Goal: Task Accomplishment & Management: Use online tool/utility

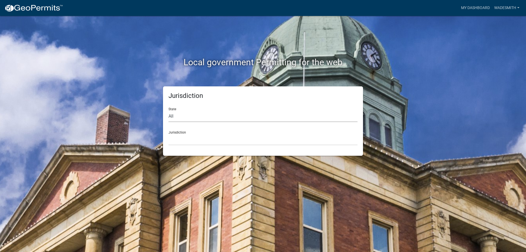
click at [168, 111] on select "All [US_STATE] [US_STATE] [US_STATE] [US_STATE] [US_STATE] [US_STATE] [US_STATE…" at bounding box center [262, 116] width 189 height 11
select select "[US_STATE]"
click option "[US_STATE]" at bounding box center [0, 0] width 0 height 0
click at [168, 134] on select "[GEOGRAPHIC_DATA], [US_STATE] [GEOGRAPHIC_DATA], [US_STATE]" at bounding box center [262, 139] width 189 height 11
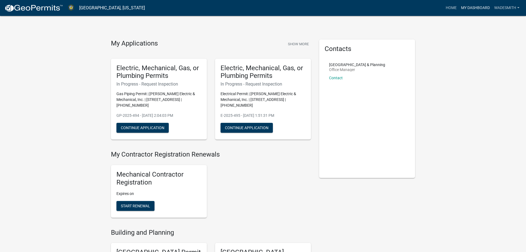
click at [466, 8] on link "My Dashboard" at bounding box center [475, 8] width 33 height 10
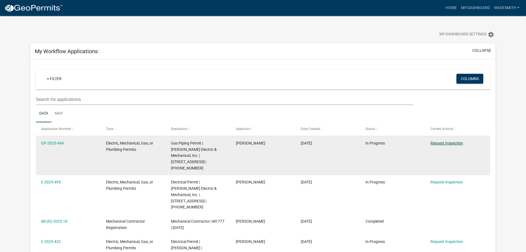
click at [445, 141] on link "Request Inspection" at bounding box center [446, 143] width 33 height 4
